Goal: Navigation & Orientation: Find specific page/section

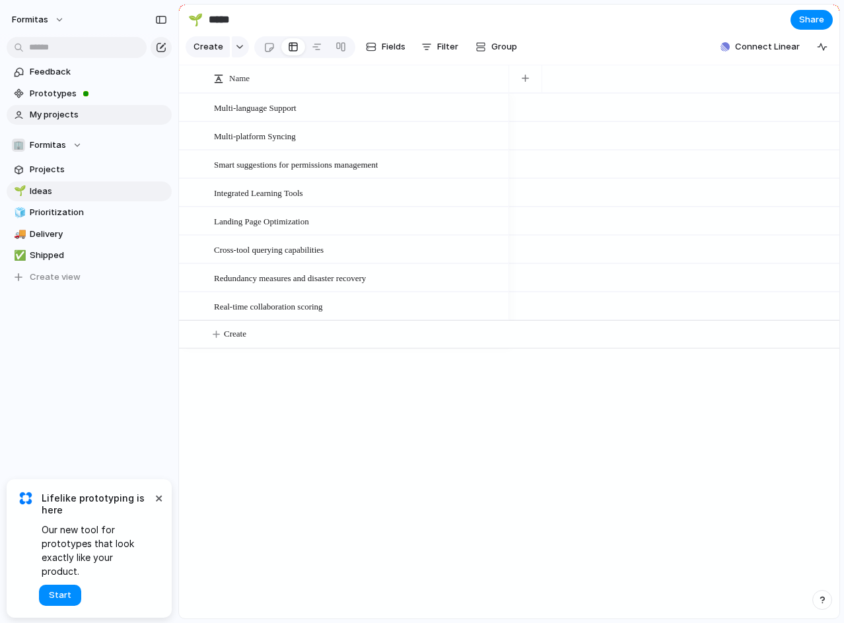
click at [78, 108] on span "My projects" at bounding box center [98, 114] width 137 height 13
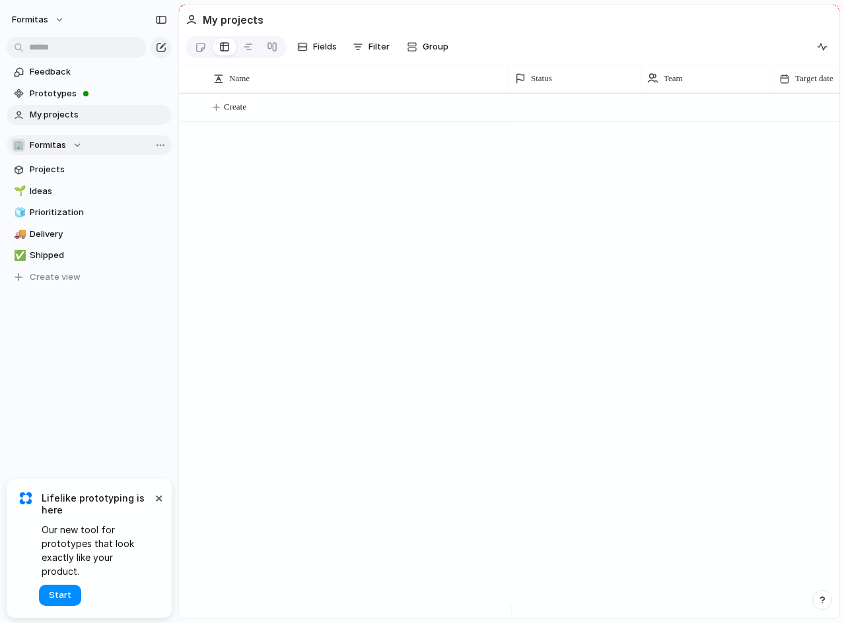
click at [61, 143] on span "Formitas" at bounding box center [48, 145] width 36 height 13
click at [54, 144] on div "🏢 Formitas Create new team" at bounding box center [422, 311] width 844 height 623
click at [68, 162] on link "Projects" at bounding box center [89, 170] width 165 height 20
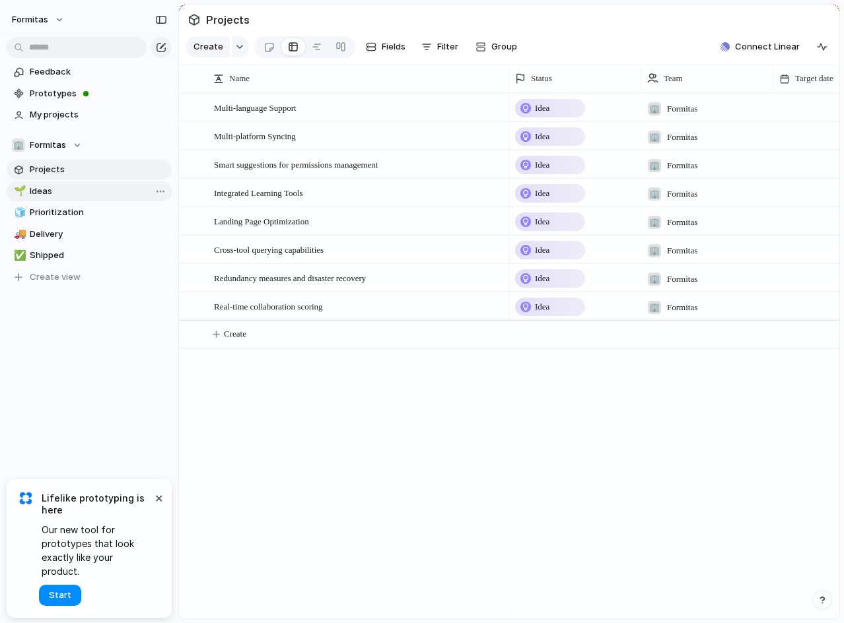
click at [65, 187] on span "Ideas" at bounding box center [98, 191] width 137 height 13
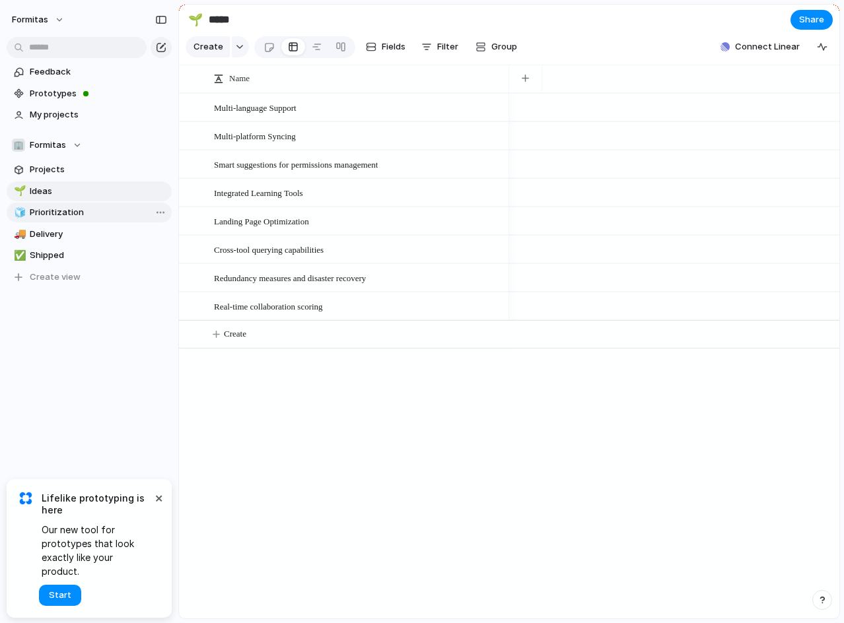
click at [62, 207] on span "Prioritization" at bounding box center [98, 212] width 137 height 13
type input "**********"
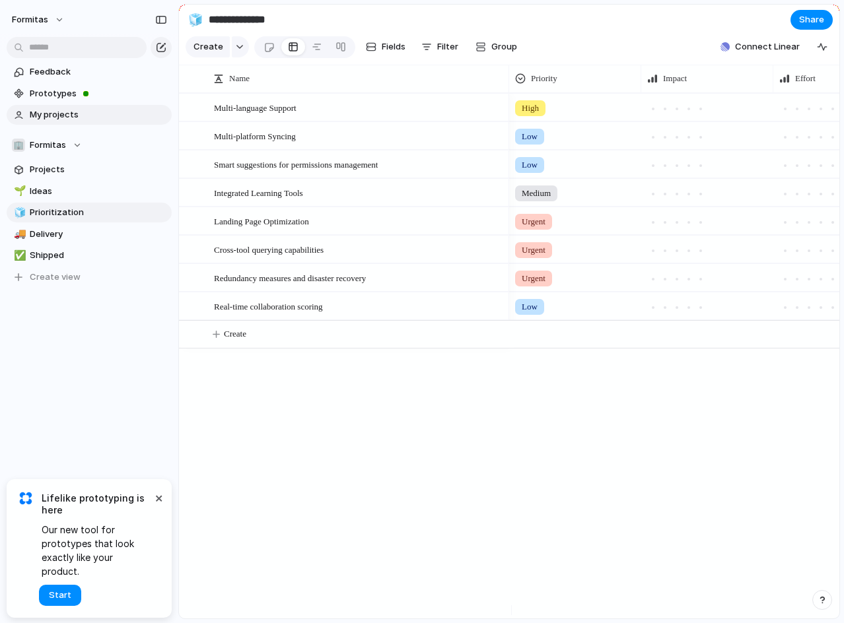
click at [82, 105] on link "My projects" at bounding box center [89, 115] width 165 height 20
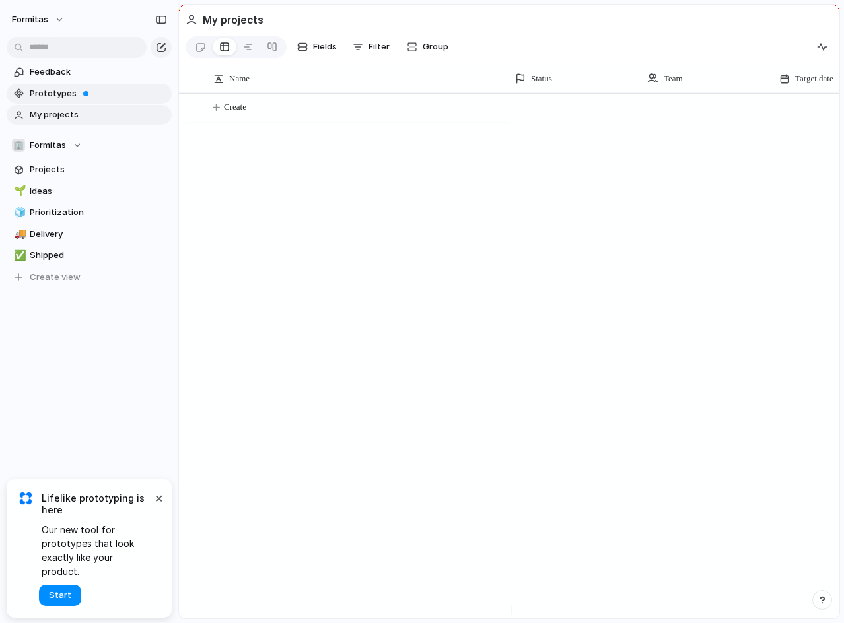
click at [85, 93] on span at bounding box center [85, 93] width 5 height 5
click at [86, 147] on button "🏢 Formitas" at bounding box center [89, 145] width 165 height 20
click at [78, 190] on li "🏢 Formitas" at bounding box center [78, 199] width 127 height 22
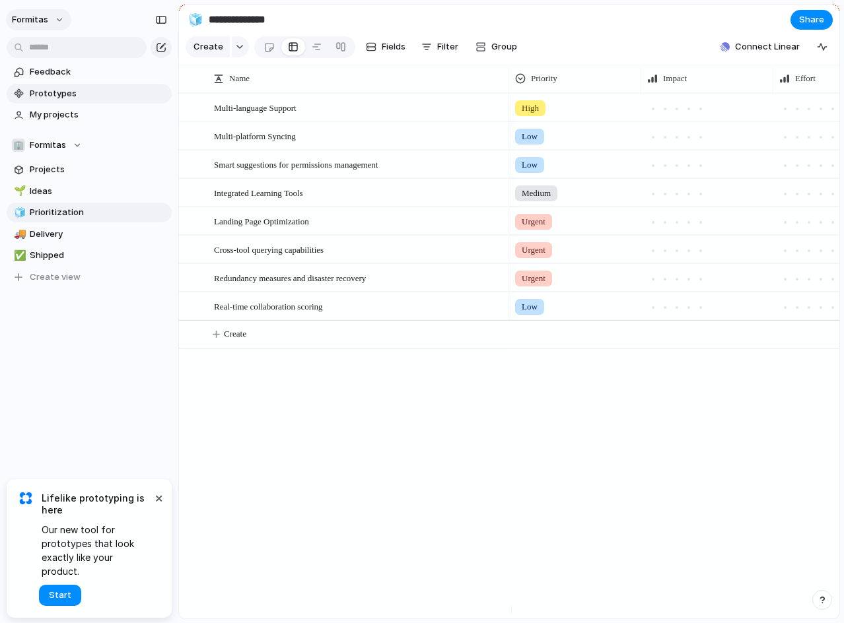
click at [59, 20] on button "Formitas" at bounding box center [38, 19] width 65 height 21
click at [59, 20] on div "Settings Invite members Change theme Change workspace Sign out" at bounding box center [422, 311] width 844 height 623
click at [67, 144] on div "🏢 Formitas" at bounding box center [47, 145] width 70 height 13
click at [67, 146] on div "🏢 Formitas Create new team" at bounding box center [422, 311] width 844 height 623
click at [56, 170] on span "Projects" at bounding box center [98, 169] width 137 height 13
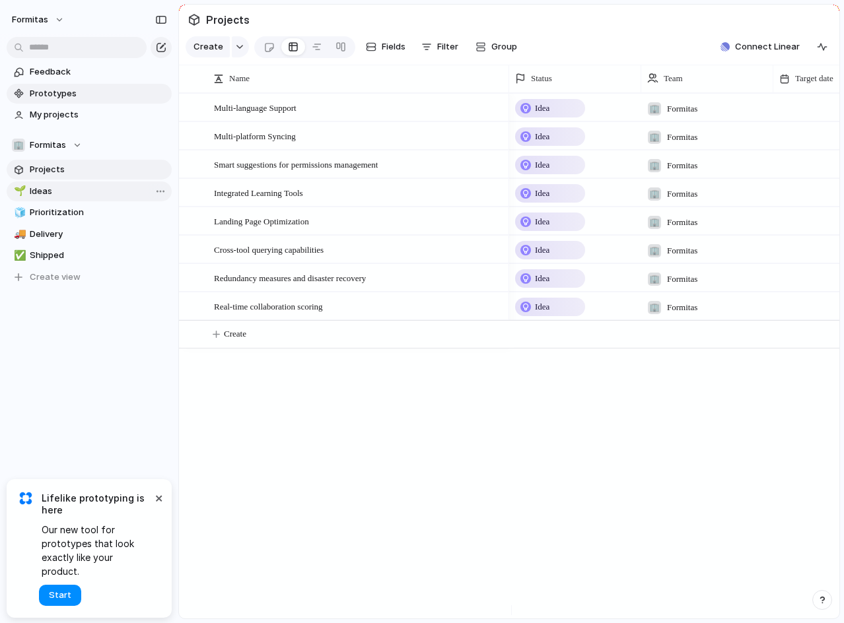
click at [67, 193] on span "Ideas" at bounding box center [98, 191] width 137 height 13
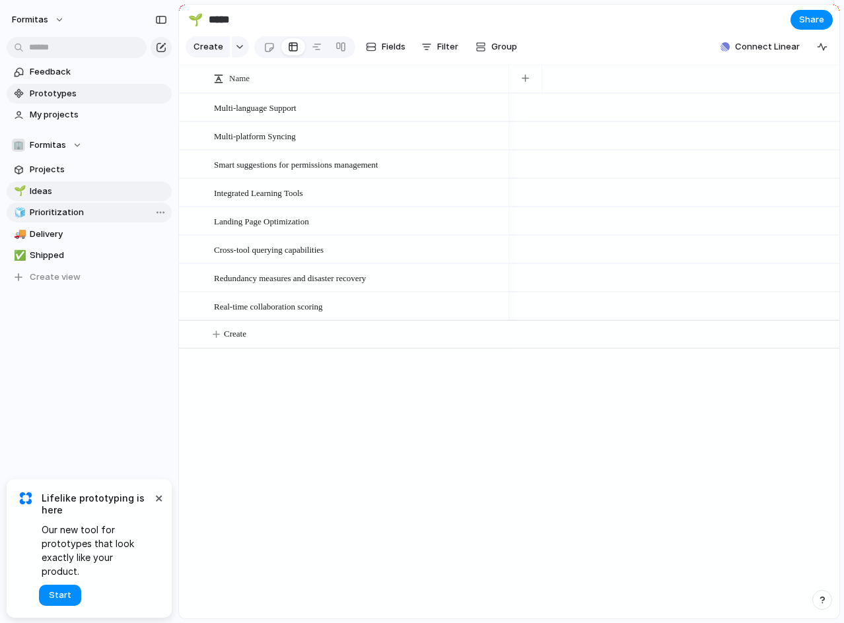
click at [63, 207] on span "Prioritization" at bounding box center [98, 212] width 137 height 13
type input "**********"
